Goal: Task Accomplishment & Management: Use online tool/utility

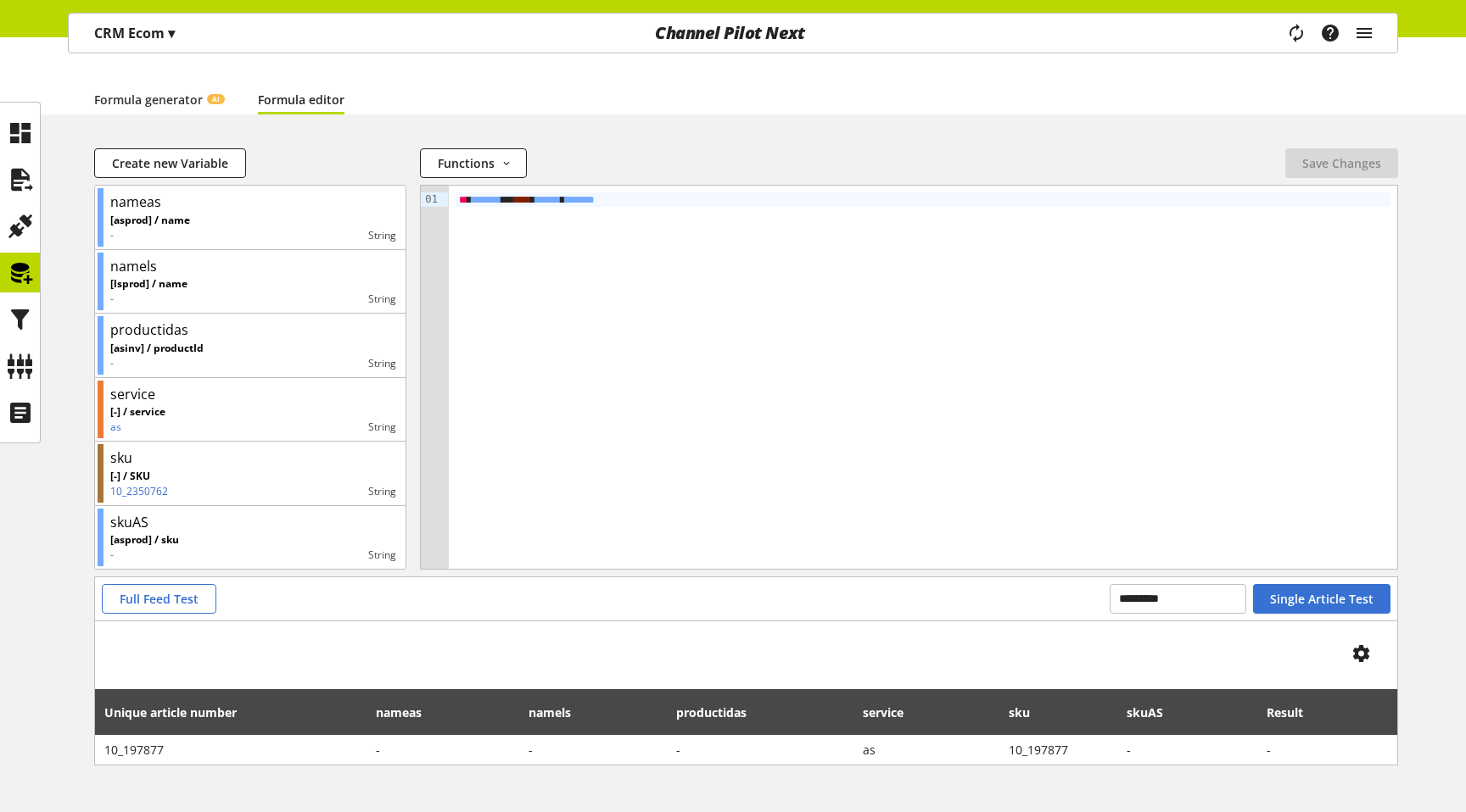
scroll to position [128, 0]
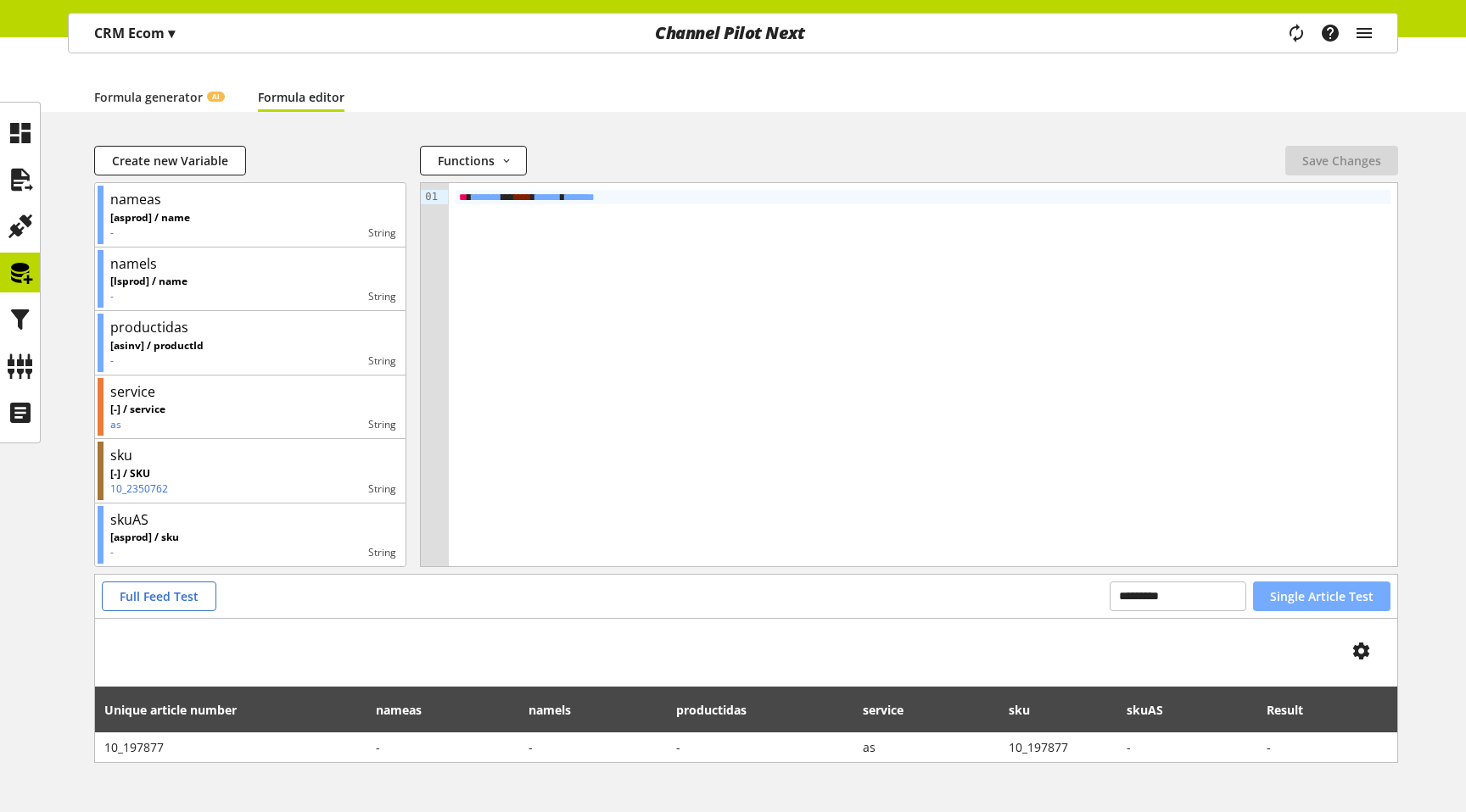
click at [1315, 590] on span "Single Article Test" at bounding box center [1322, 597] width 103 height 18
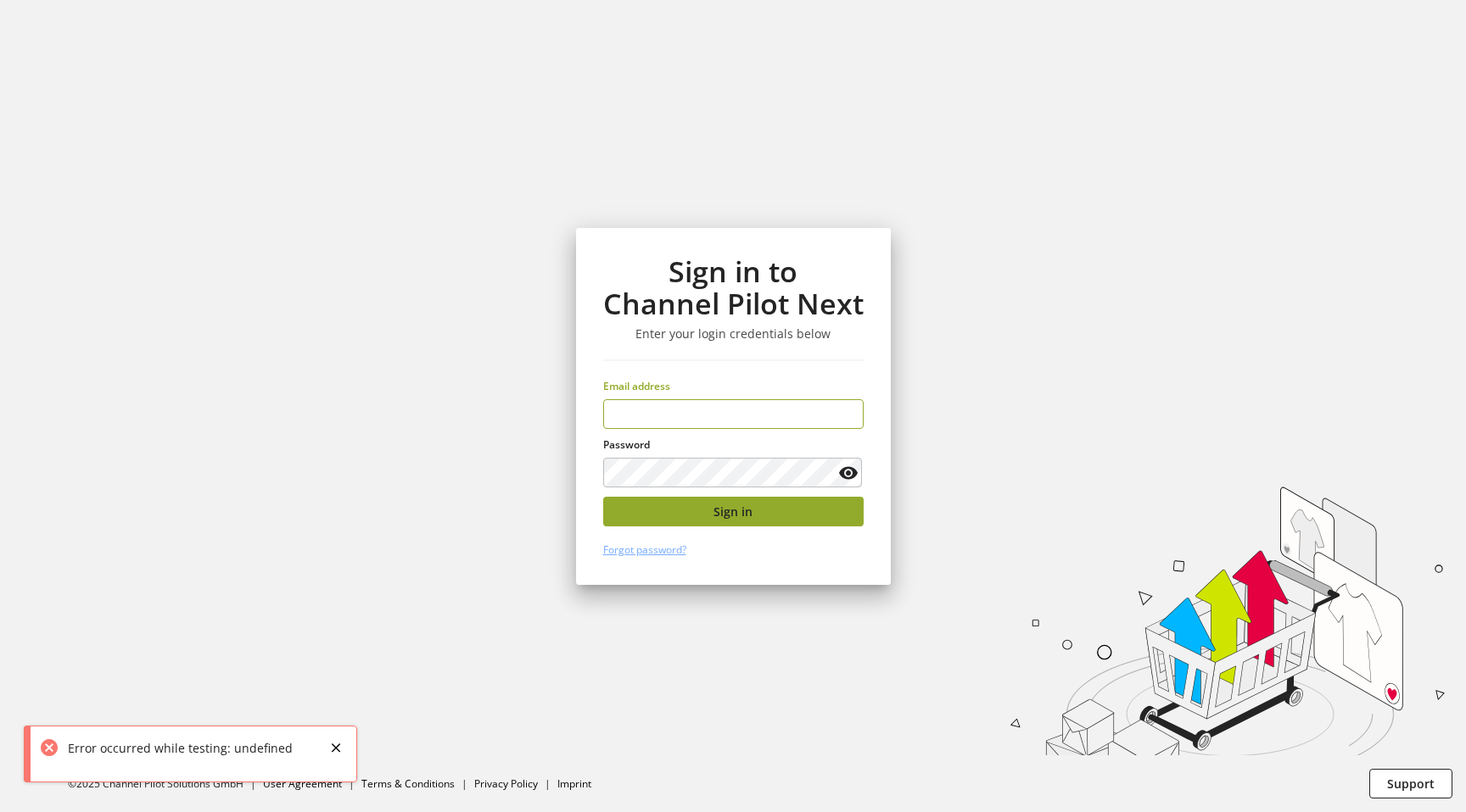
click at [721, 501] on button "Sign in" at bounding box center [733, 512] width 261 height 30
type input "**********"
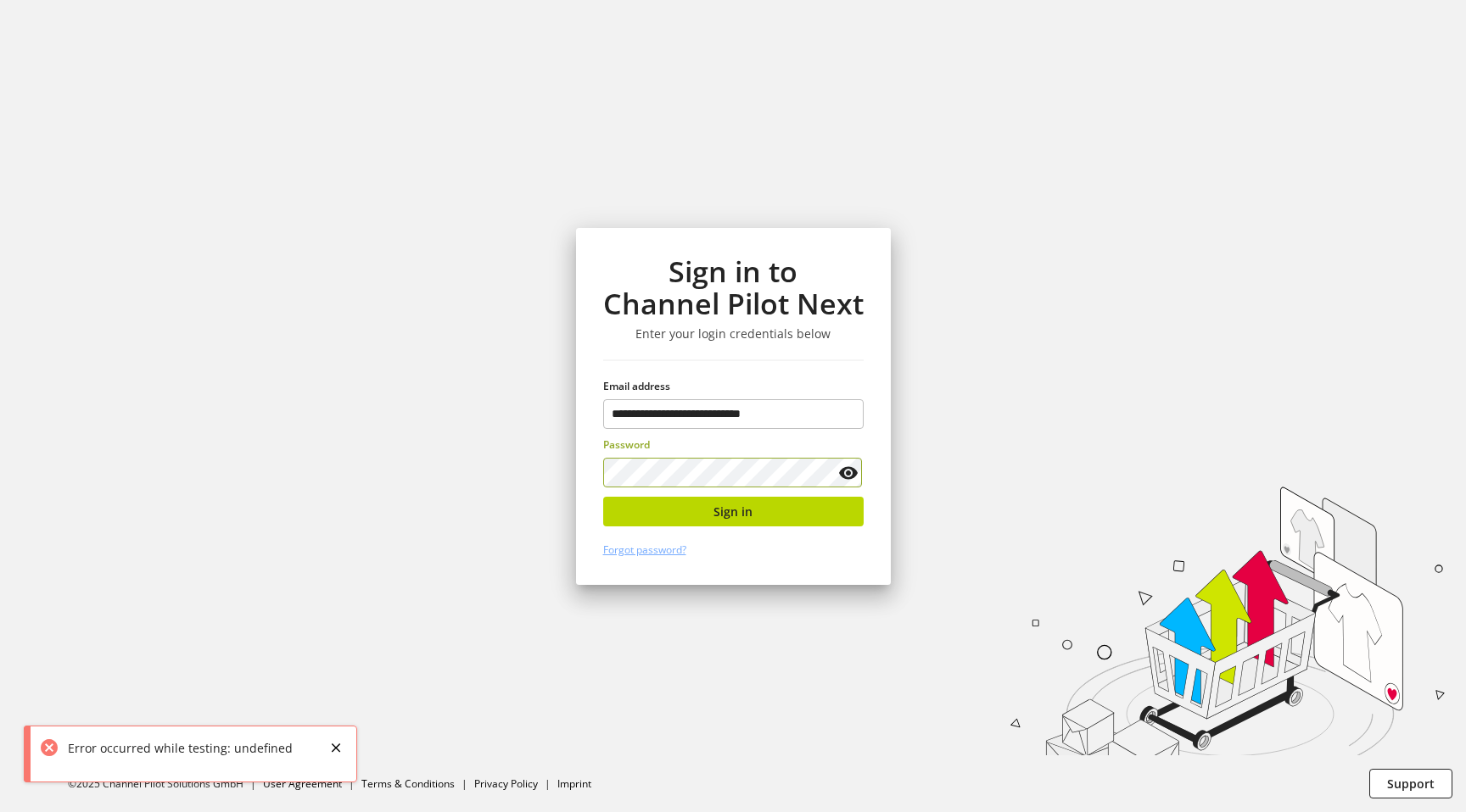
click at [701, 527] on div "**********" at bounding box center [733, 406] width 314 height 357
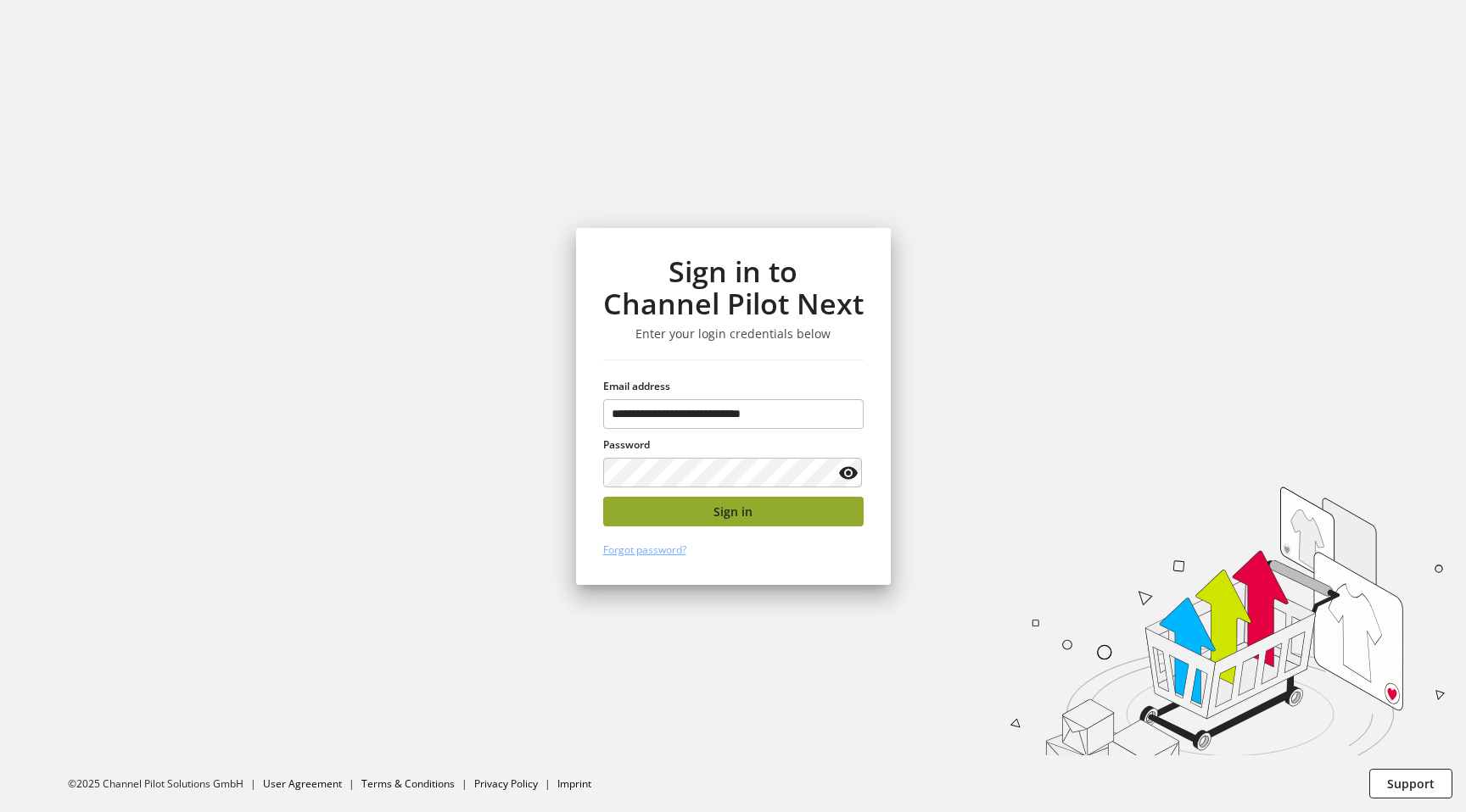
click at [719, 508] on span "Sign in" at bounding box center [732, 512] width 39 height 18
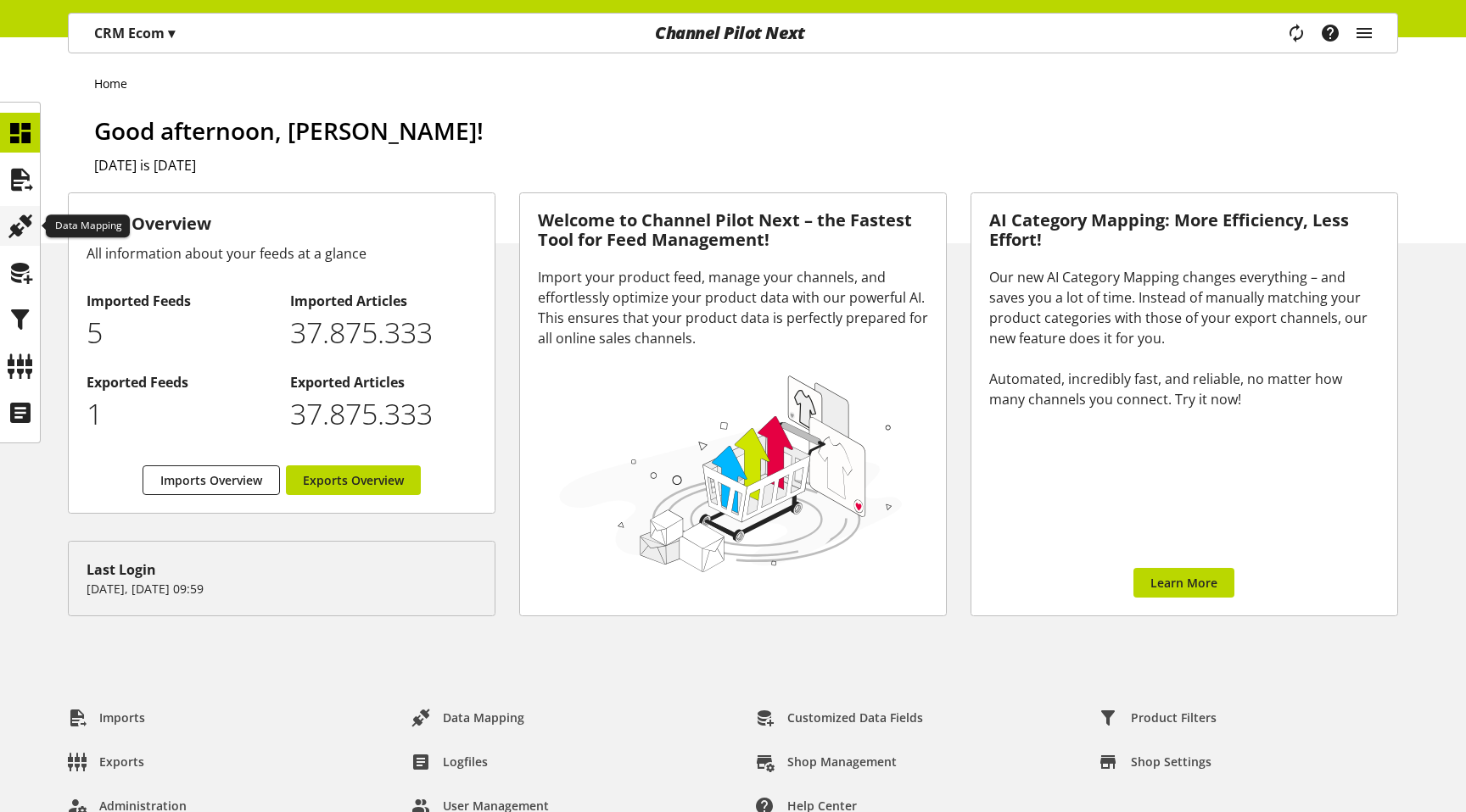
click at [29, 222] on icon at bounding box center [20, 226] width 27 height 34
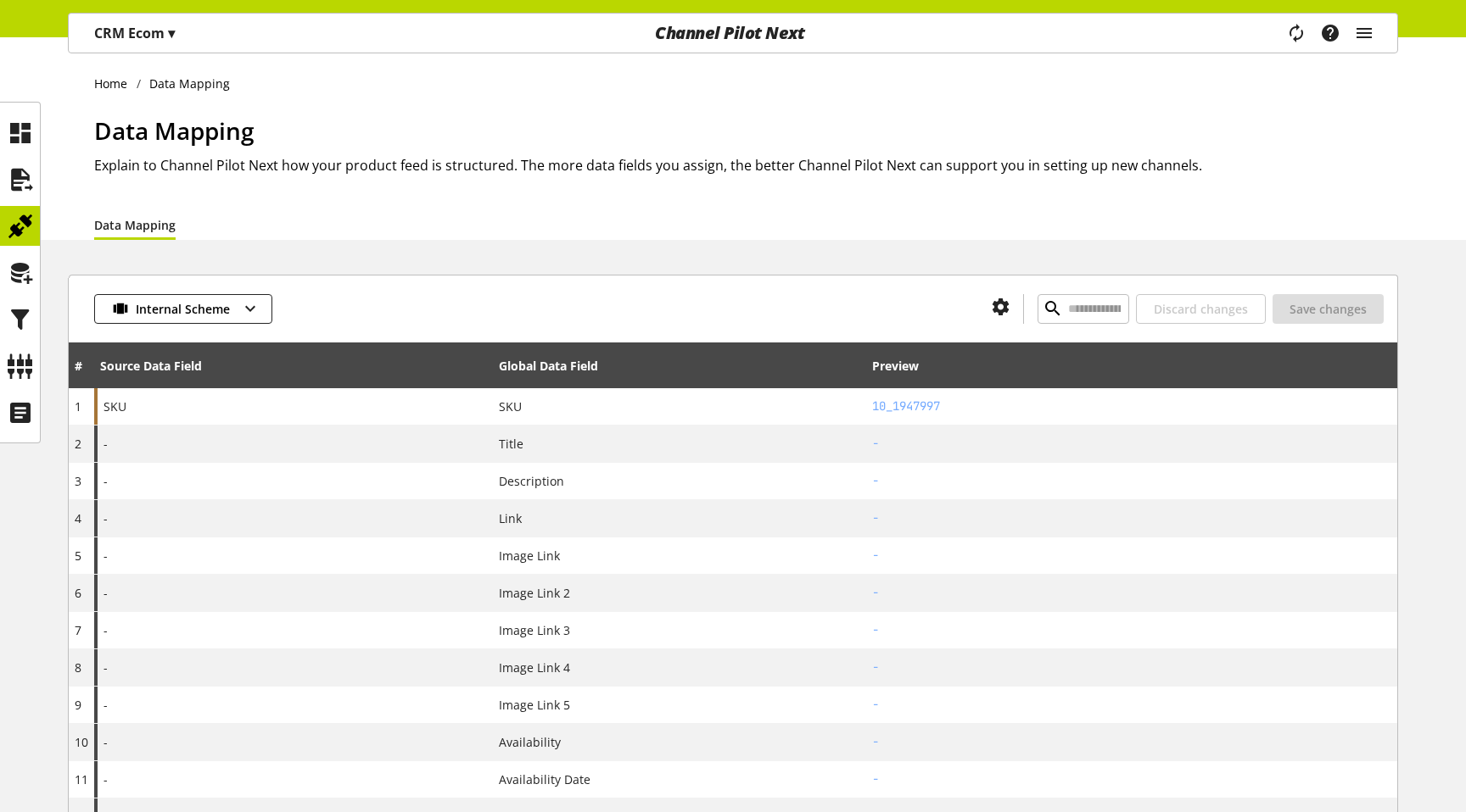
click at [5, 272] on div at bounding box center [20, 273] width 40 height 40
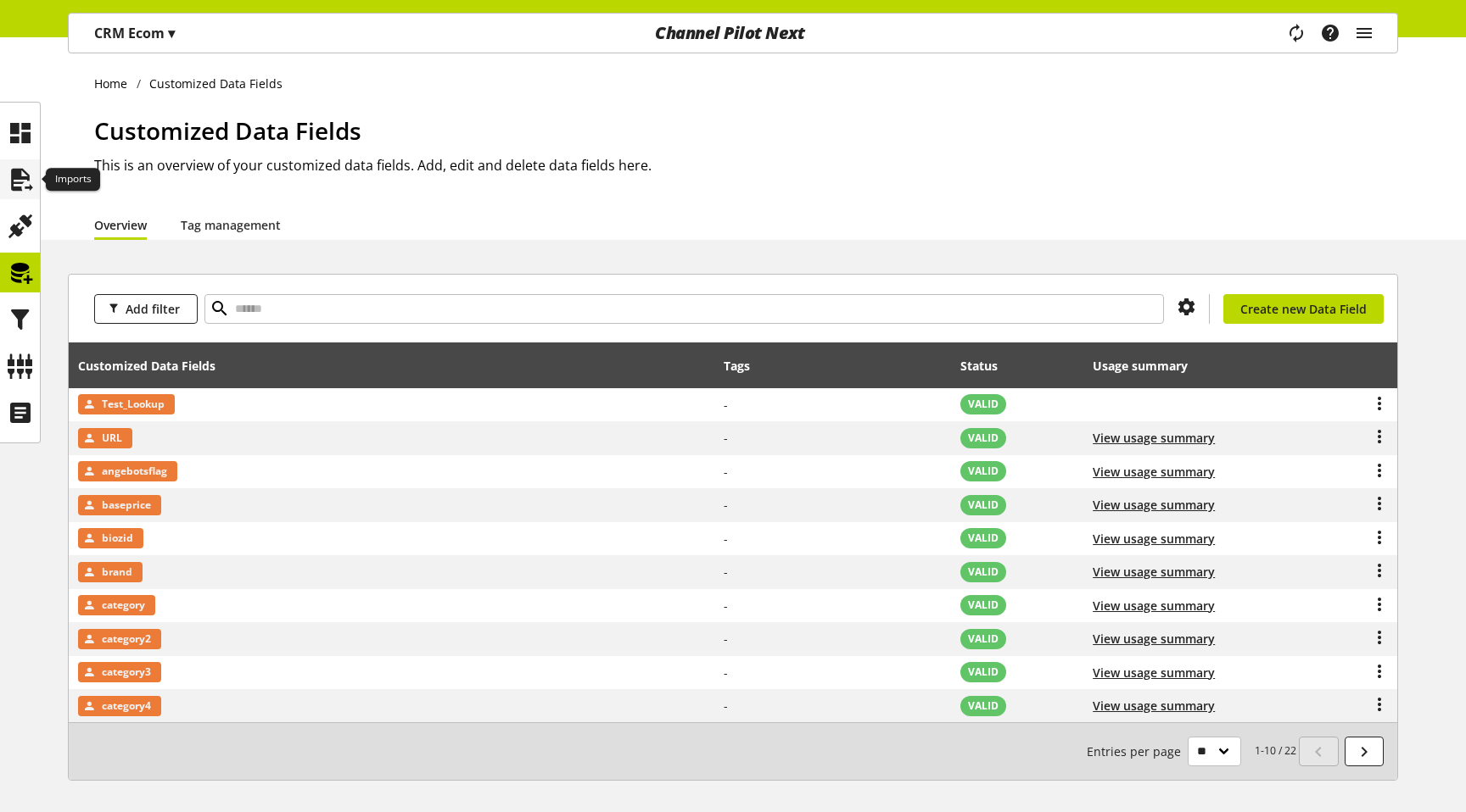
click at [33, 190] on div at bounding box center [20, 179] width 40 height 40
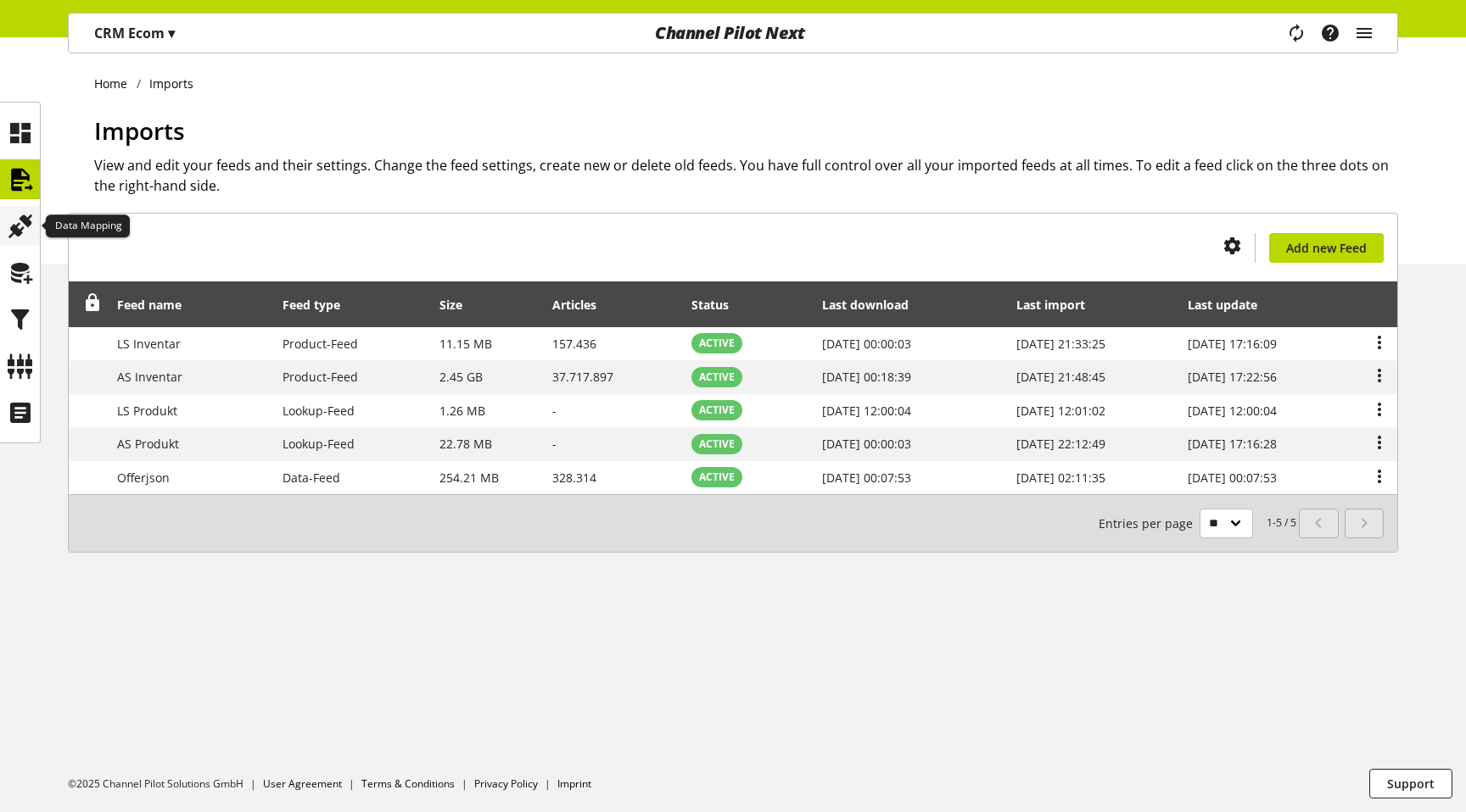
click at [26, 214] on icon at bounding box center [20, 226] width 27 height 34
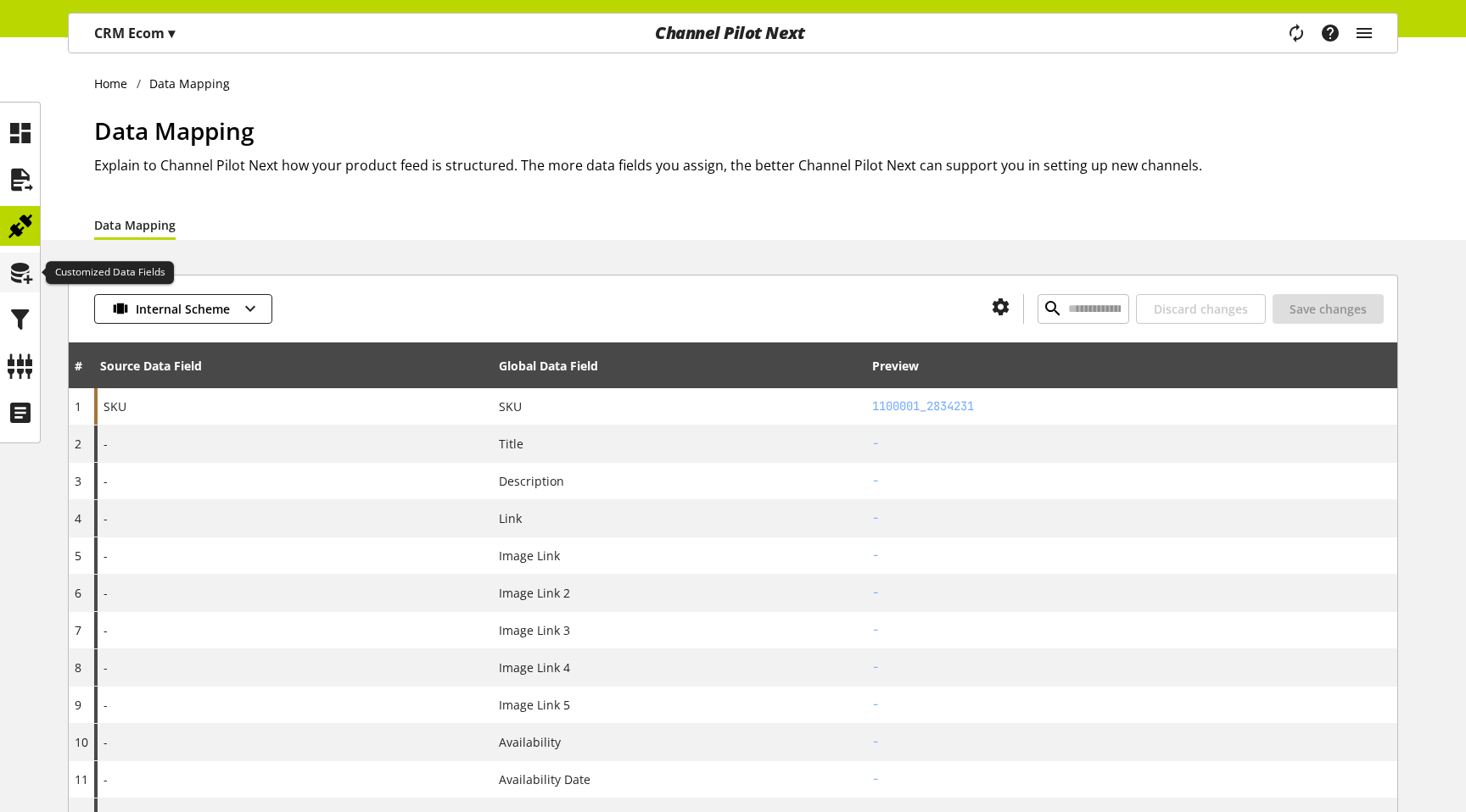
click at [21, 259] on icon at bounding box center [20, 273] width 27 height 34
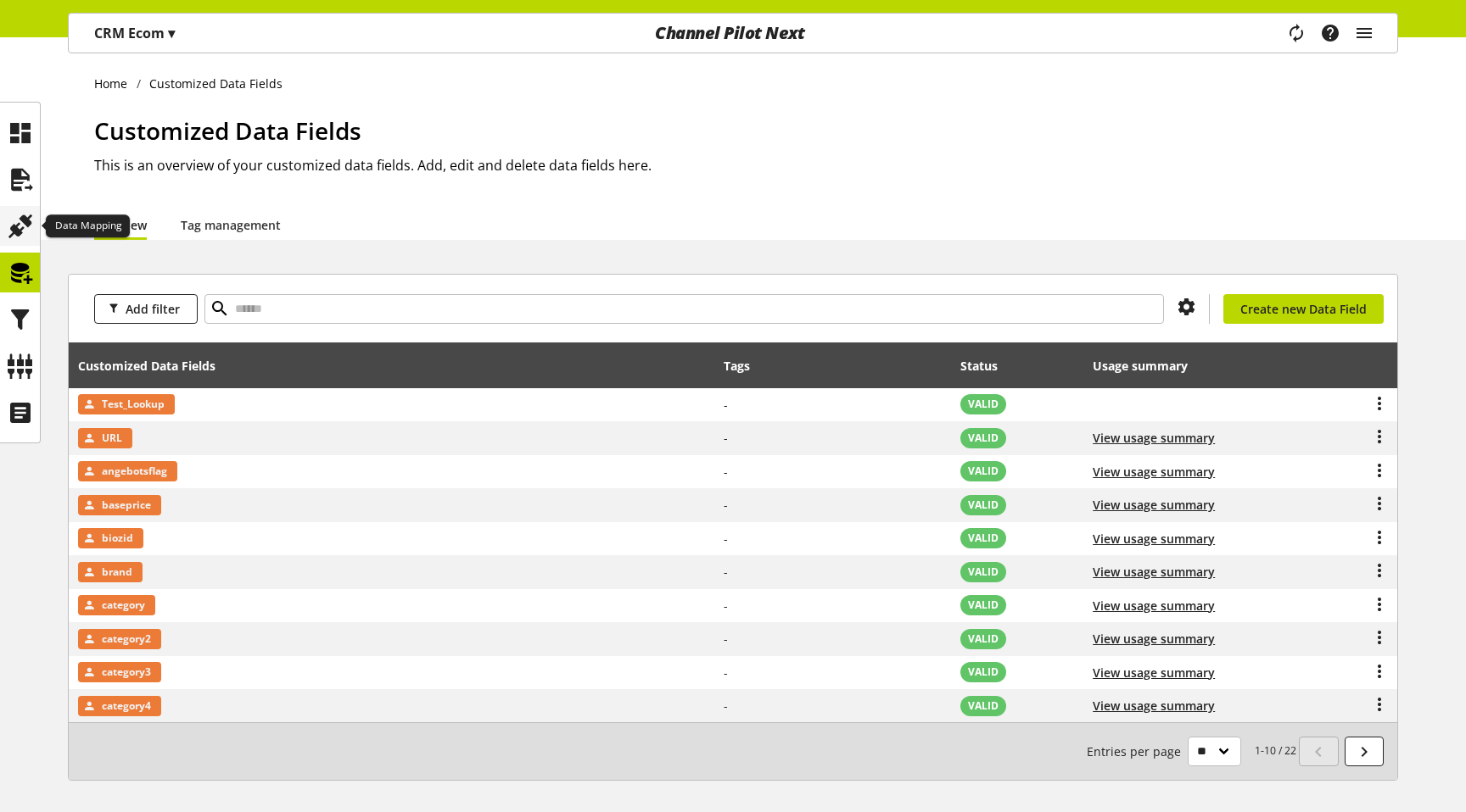
click at [10, 236] on icon at bounding box center [20, 226] width 27 height 34
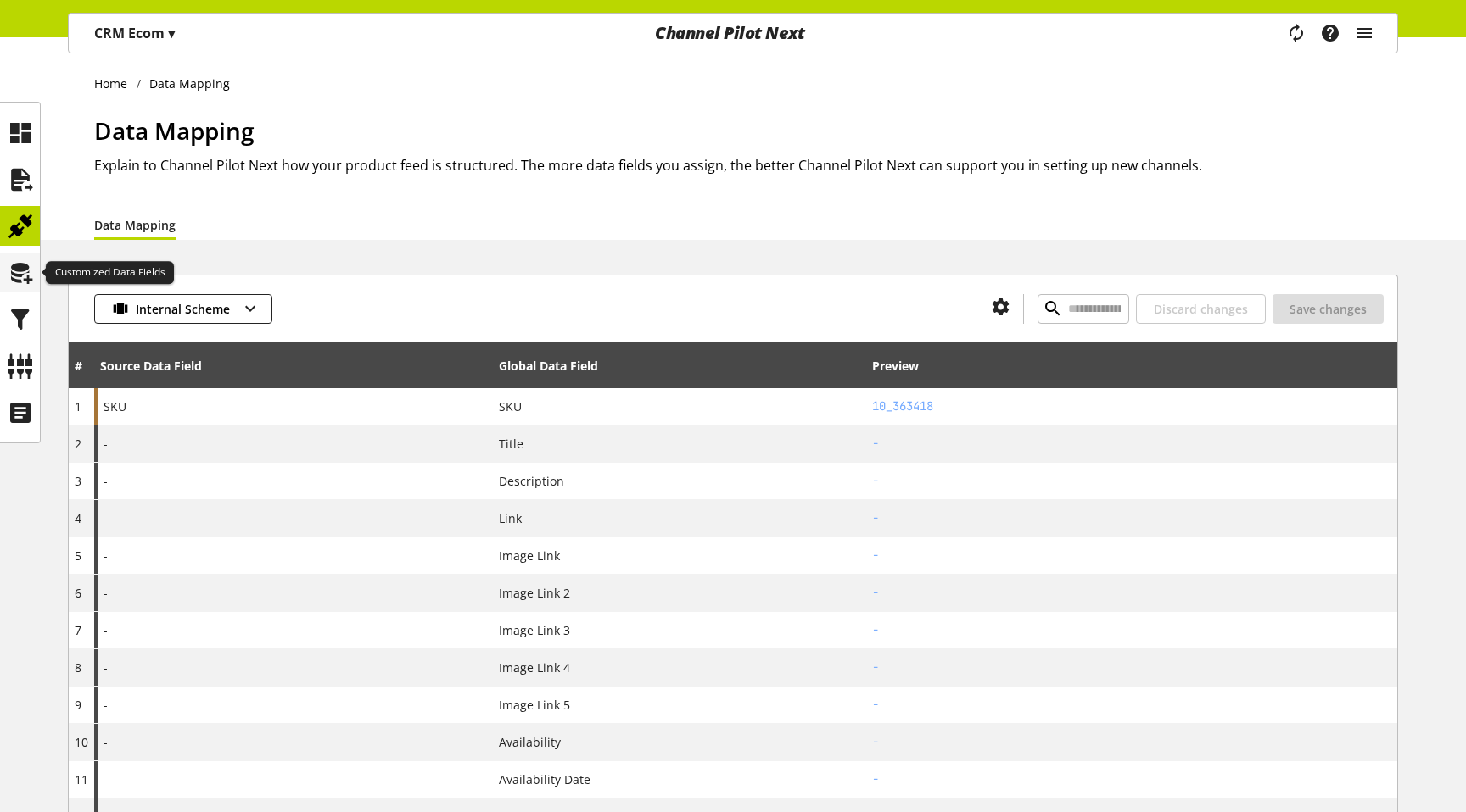
click at [18, 278] on icon at bounding box center [20, 273] width 27 height 34
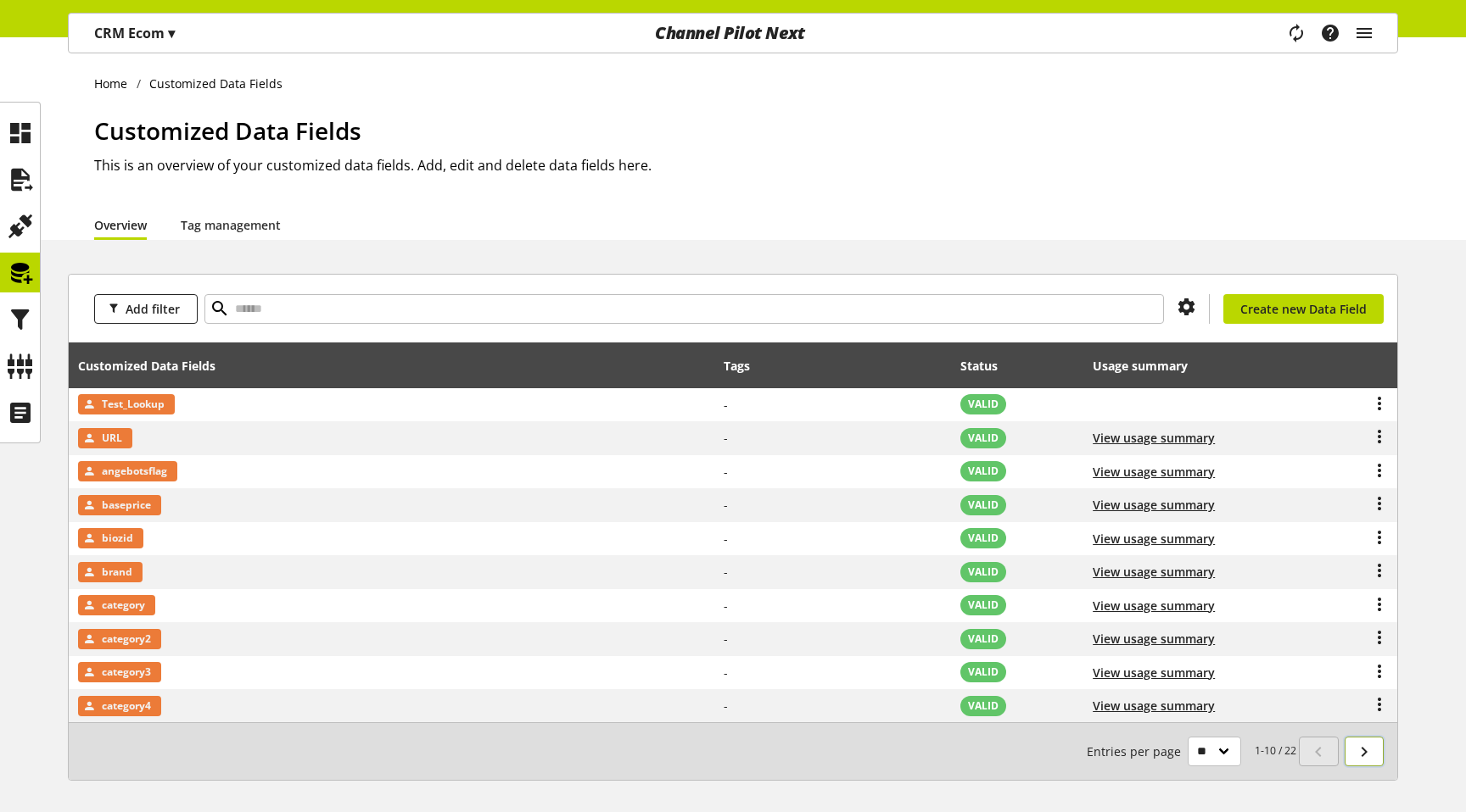
click at [1378, 748] on link at bounding box center [1365, 752] width 40 height 30
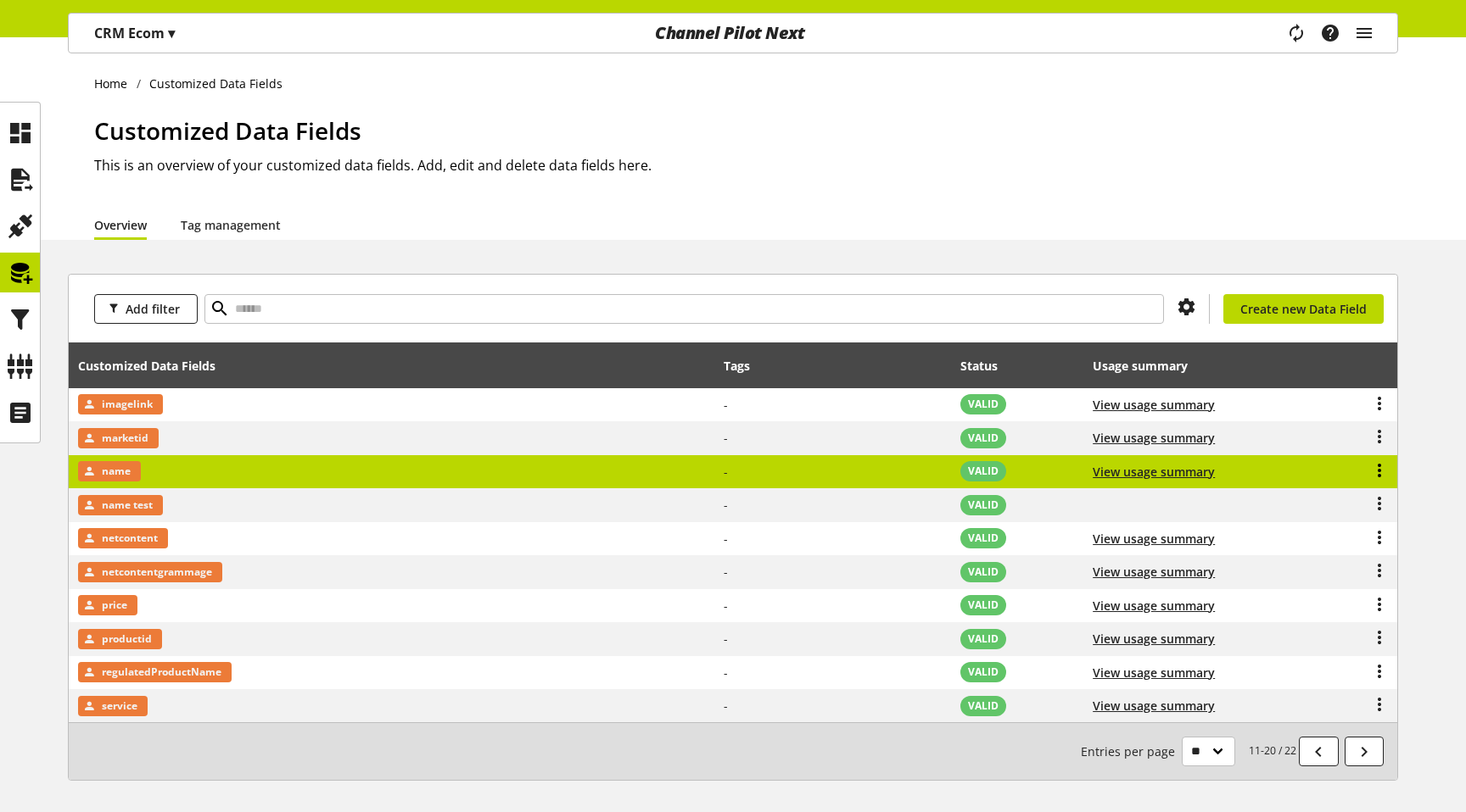
click at [1371, 471] on icon at bounding box center [1380, 470] width 21 height 31
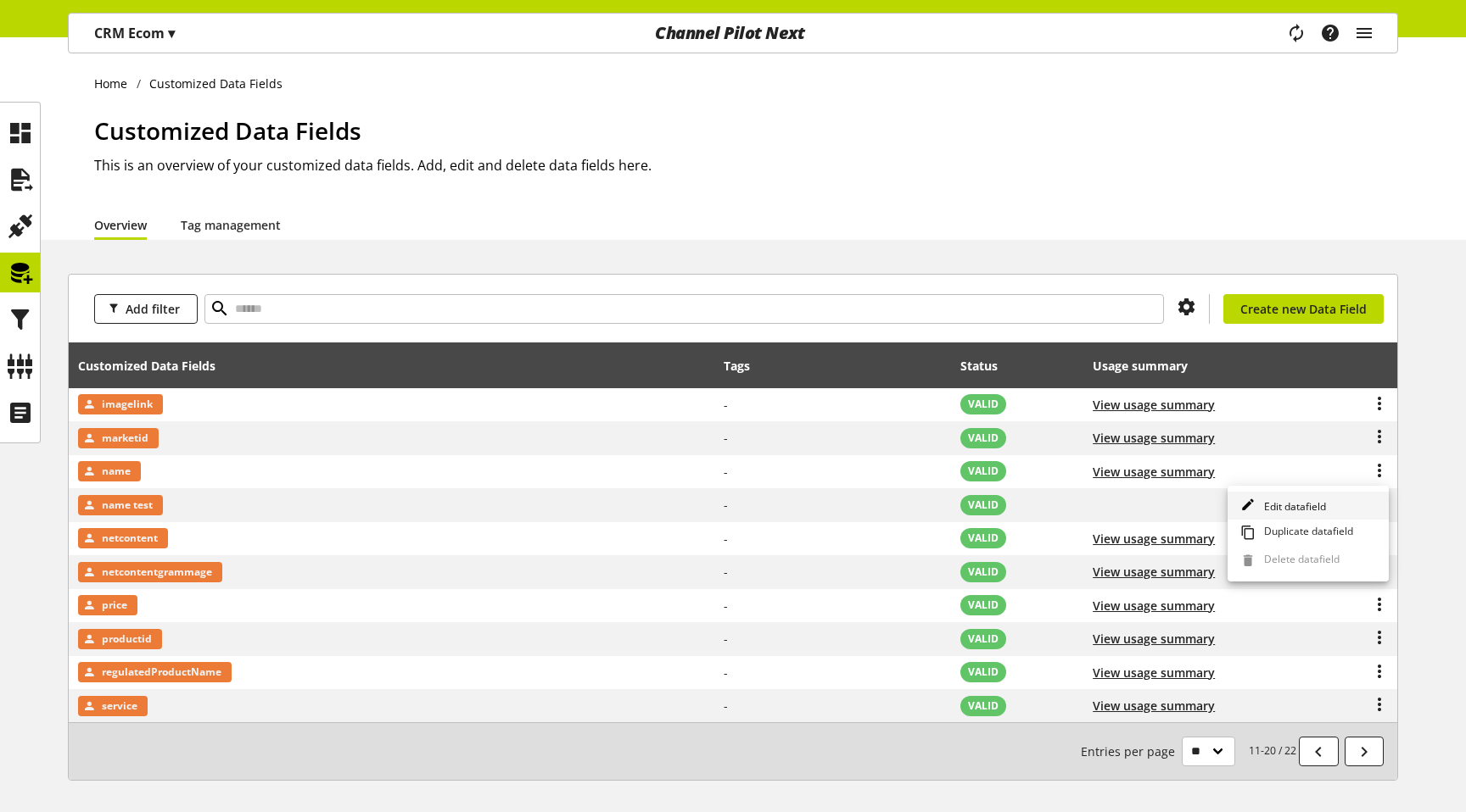
click at [1308, 499] on link "Edit datafield" at bounding box center [1308, 506] width 162 height 28
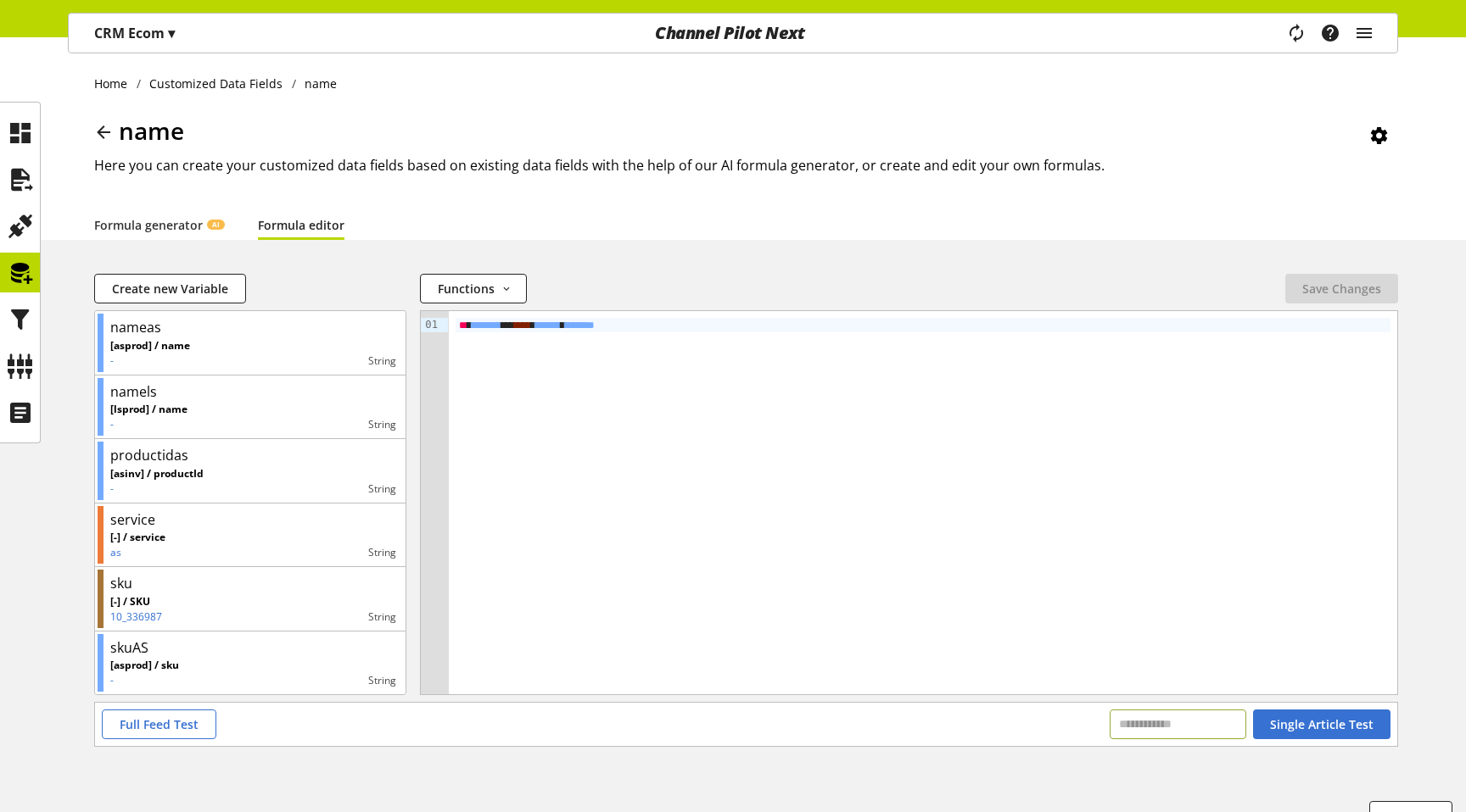
click at [1142, 726] on input "text" at bounding box center [1178, 725] width 137 height 30
click at [1111, 719] on input "text" at bounding box center [1178, 725] width 137 height 30
paste input "*********"
type input "*********"
click at [1306, 729] on span "Single Article Test" at bounding box center [1322, 725] width 103 height 18
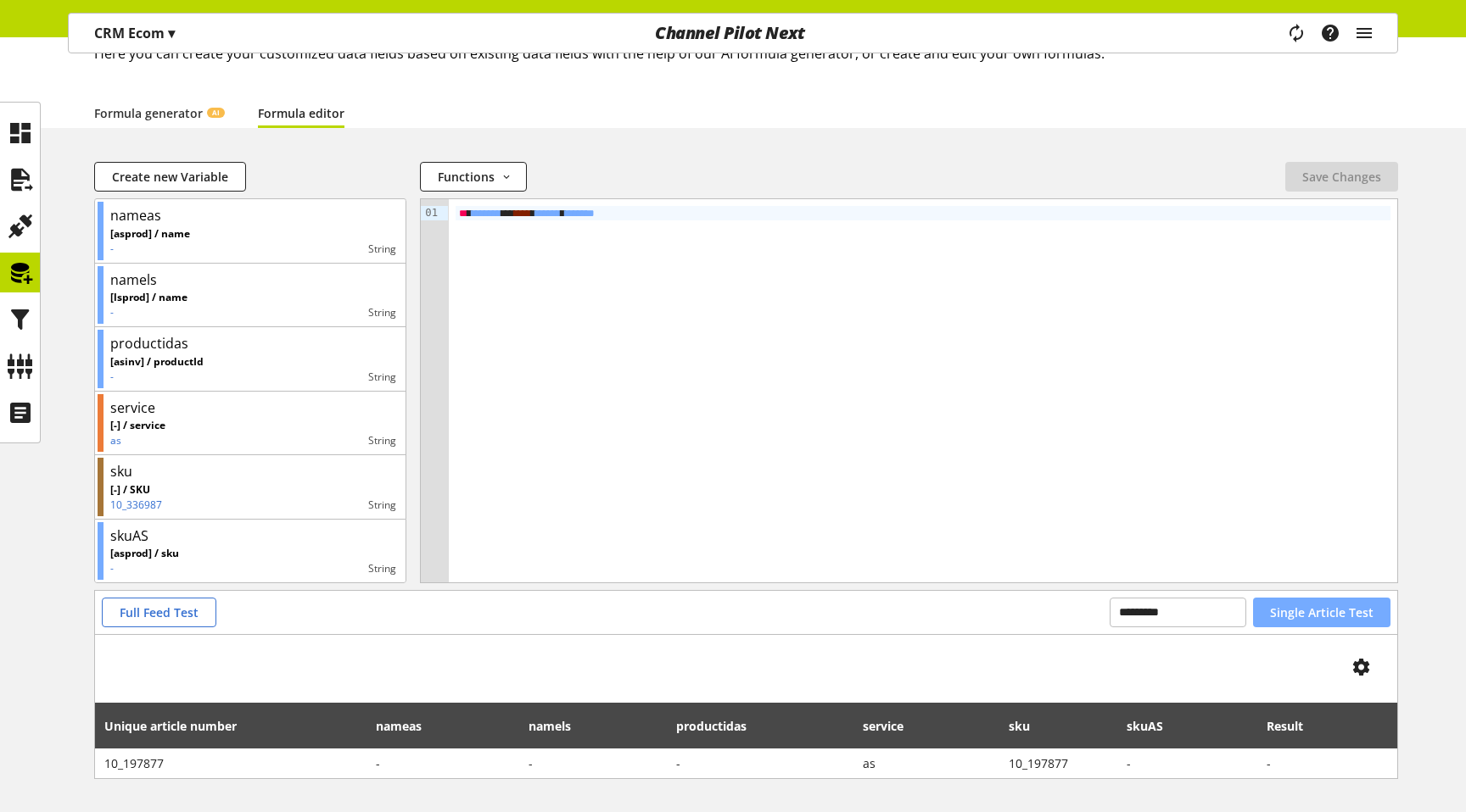
scroll to position [176, 0]
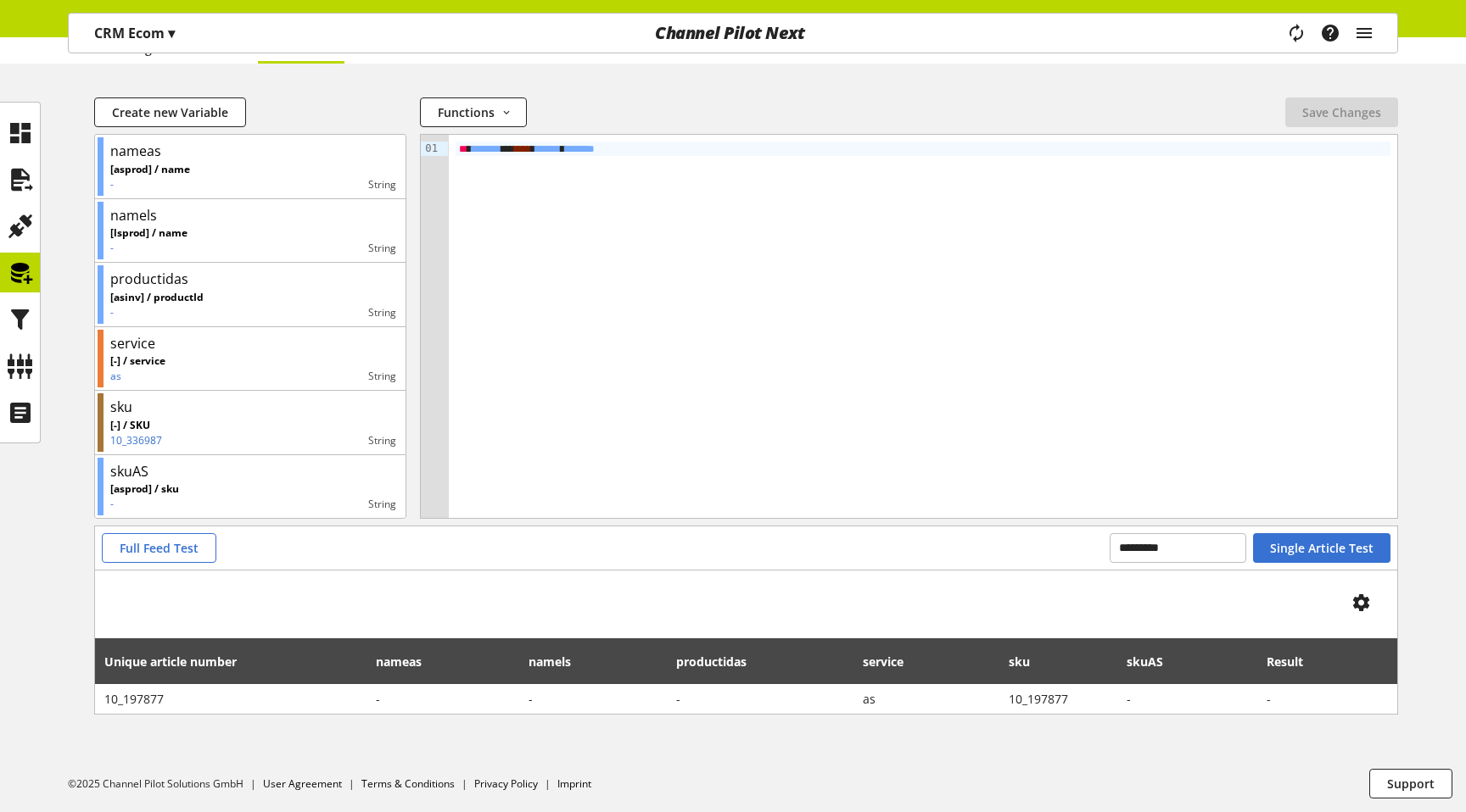
click at [1047, 75] on div "Home Customized Data Fields name name Here you can create your customized data …" at bounding box center [733, 337] width 1466 height 952
click at [1134, 84] on div "Home Customized Data Fields name name Here you can create your customized data …" at bounding box center [733, 337] width 1466 height 952
